Goal: Information Seeking & Learning: Find specific fact

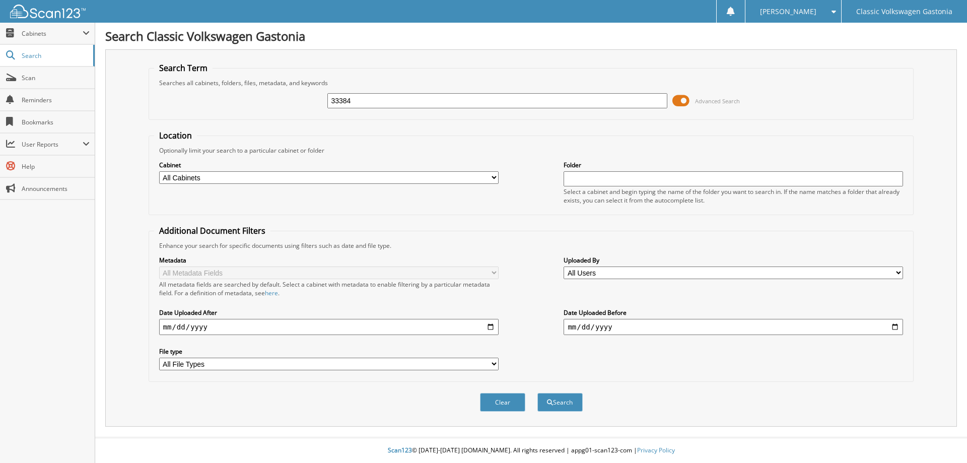
type input "33384"
click at [537, 393] on button "Search" at bounding box center [559, 402] width 45 height 19
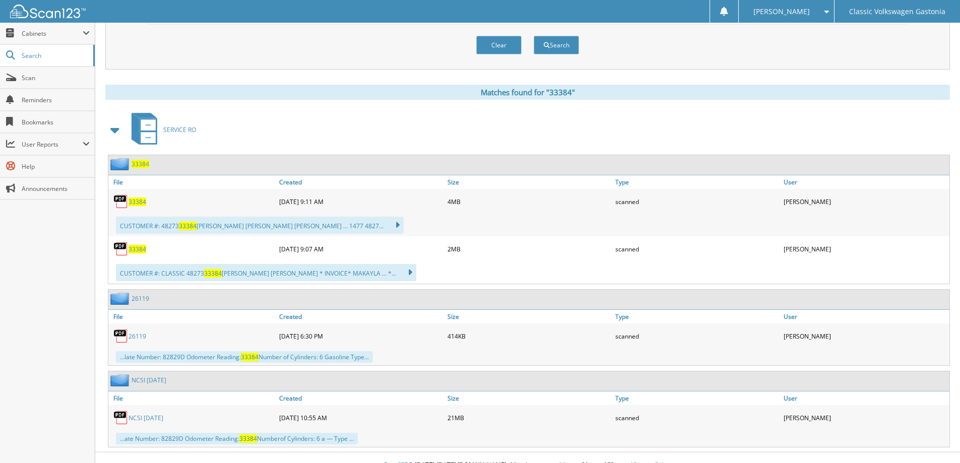
scroll to position [372, 0]
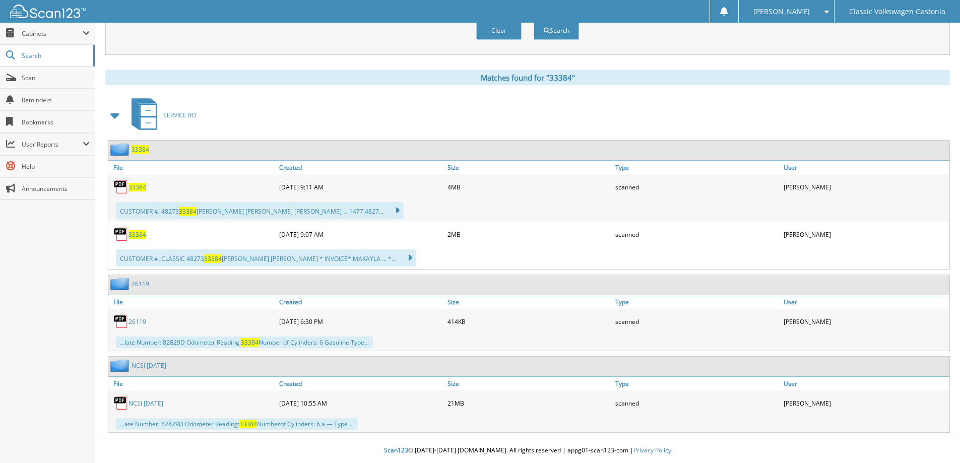
click at [141, 189] on span "33384" at bounding box center [137, 187] width 18 height 9
click at [139, 233] on span "33384" at bounding box center [137, 234] width 18 height 9
